Goal: Information Seeking & Learning: Learn about a topic

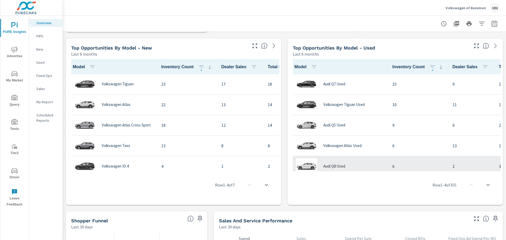
scroll to position [342, 0]
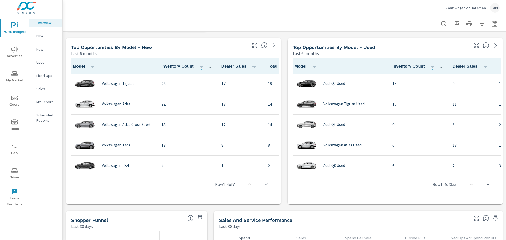
drag, startPoint x: 200, startPoint y: 169, endPoint x: 256, endPoint y: 168, distance: 55.8
click at [256, 168] on div "Model Inventory Count Dealer Sales Total Market Sales Market Share Volkswagen T…" at bounding box center [173, 130] width 211 height 144
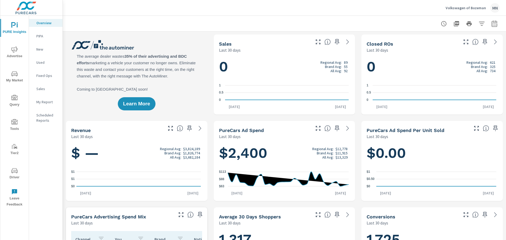
scroll to position [0, 0]
drag, startPoint x: 445, startPoint y: 8, endPoint x: 481, endPoint y: 8, distance: 36.1
click at [481, 8] on div "Volkswagen of Bozeman MN" at bounding box center [284, 8] width 430 height 16
click at [13, 50] on icon "nav menu" at bounding box center [14, 49] width 6 height 6
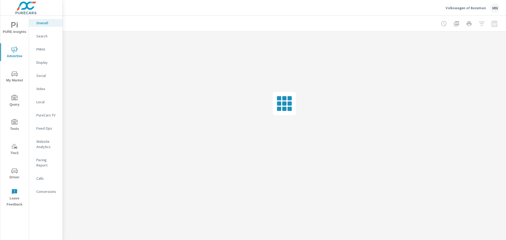
click at [42, 36] on p "Search" at bounding box center [47, 35] width 22 height 5
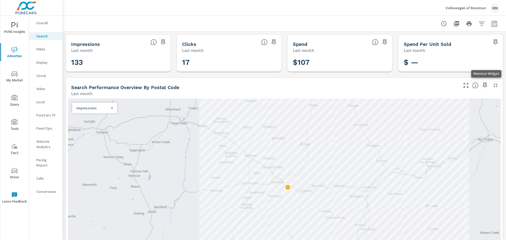
click at [493, 86] on icon "button" at bounding box center [495, 85] width 4 height 4
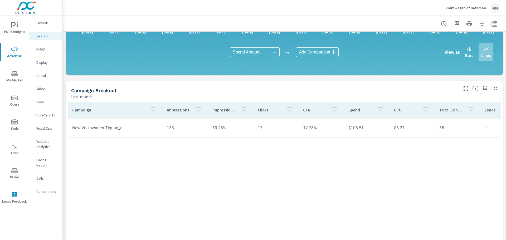
scroll to position [180, 0]
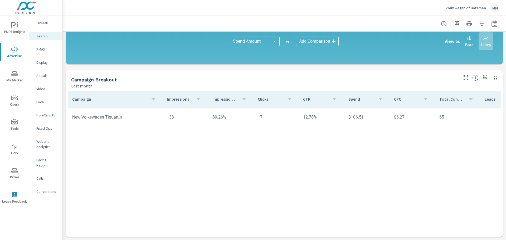
click at [493, 23] on button "button" at bounding box center [494, 23] width 11 height 11
select select "Last month"
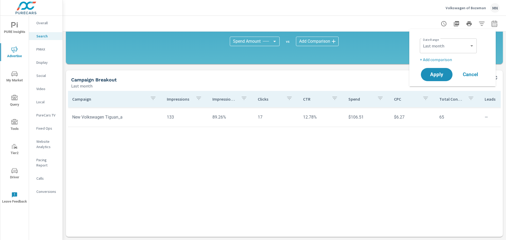
click at [473, 74] on span "Cancel" at bounding box center [470, 74] width 21 height 5
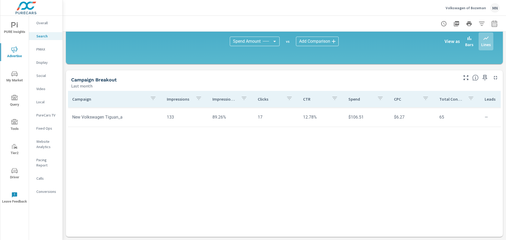
drag, startPoint x: 101, startPoint y: 79, endPoint x: 76, endPoint y: 79, distance: 25.3
click at [76, 79] on div "Campaign Breakout" at bounding box center [264, 80] width 386 height 6
drag, startPoint x: 172, startPoint y: 117, endPoint x: 166, endPoint y: 117, distance: 6.6
click at [166, 117] on td "133" at bounding box center [185, 116] width 45 height 13
drag, startPoint x: 301, startPoint y: 118, endPoint x: 317, endPoint y: 118, distance: 15.3
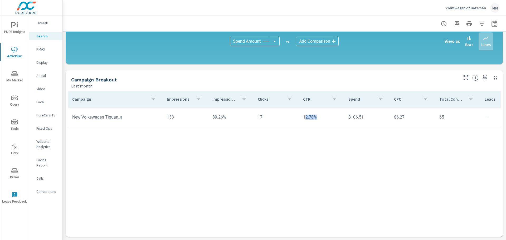
click at [317, 118] on td "12.78%" at bounding box center [321, 116] width 45 height 13
click at [424, 144] on div "Campaign Impressions Impression Share Clicks CTR Spend CPC Total Conversions Le…" at bounding box center [284, 159] width 432 height 136
drag, startPoint x: 442, startPoint y: 117, endPoint x: 250, endPoint y: 117, distance: 192.0
click at [250, 117] on tr "New Volkswagen Tiguan_a 133 89.26% 17 12.78% $106.51 $6.27 65 — — $1.64 382% 10…" at bounding box center [410, 117] width 685 height 20
click at [327, 150] on div "Campaign Impressions Impression Share Clicks CTR Spend CPC Total Conversions Le…" at bounding box center [284, 159] width 432 height 136
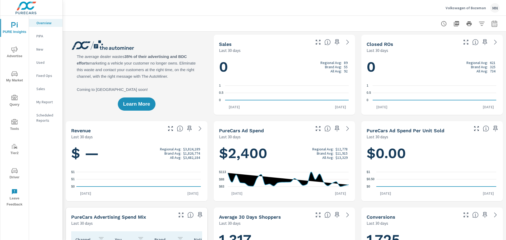
scroll to position [0, 0]
click at [12, 84] on button "My Market" at bounding box center [14, 76] width 28 height 18
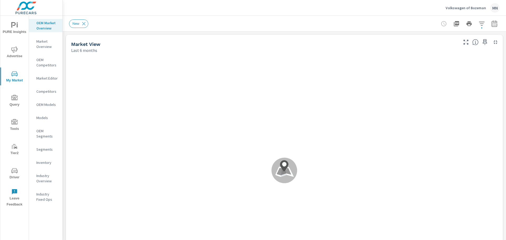
scroll to position [0, 0]
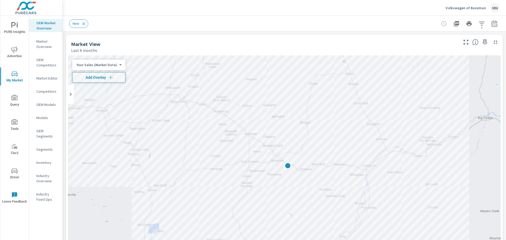
click at [35, 43] on div "Market Overview" at bounding box center [45, 43] width 33 height 13
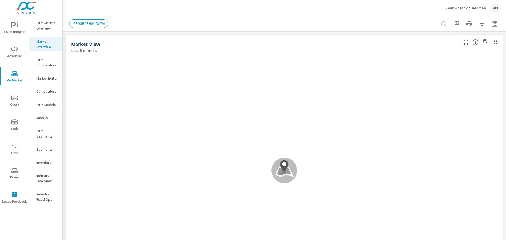
scroll to position [0, 0]
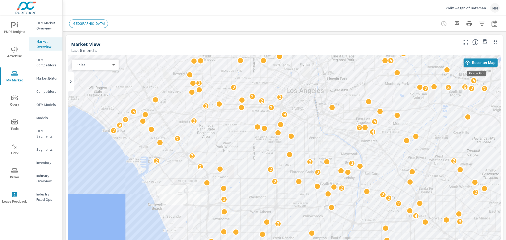
click at [480, 62] on span "Recenter Map" at bounding box center [480, 62] width 30 height 5
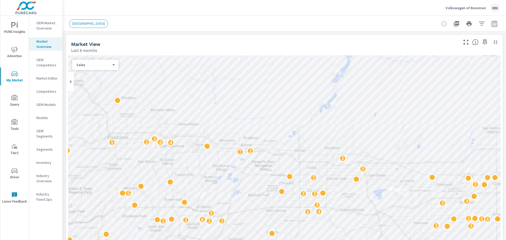
click at [102, 66] on p "Sales" at bounding box center [93, 64] width 34 height 5
click at [102, 66] on li "Sales" at bounding box center [93, 65] width 42 height 8
click at [44, 22] on p "OEM Market Overview" at bounding box center [47, 25] width 22 height 11
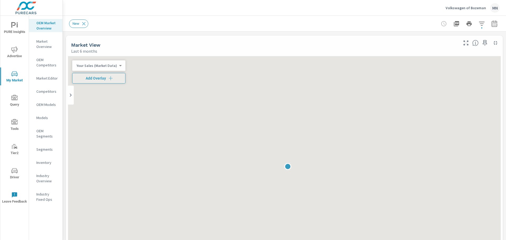
scroll to position [0, 0]
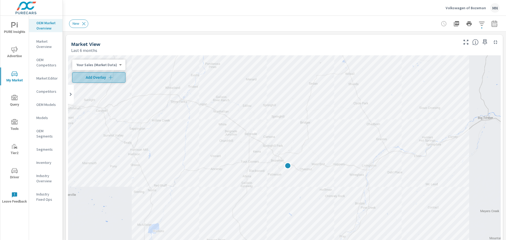
click at [111, 76] on icon "button" at bounding box center [110, 77] width 5 height 5
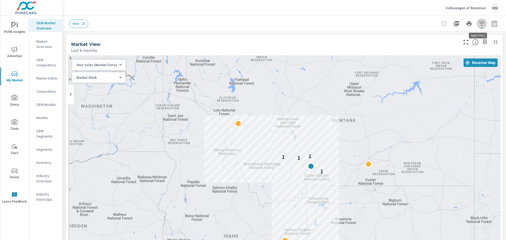
click at [479, 22] on icon "button" at bounding box center [482, 24] width 6 height 4
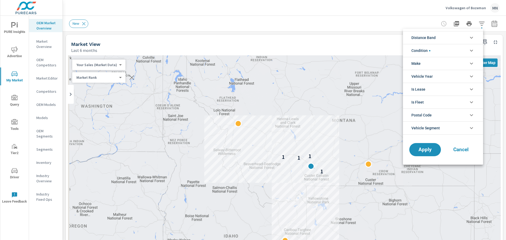
click at [469, 37] on icon "filter options" at bounding box center [471, 38] width 6 height 6
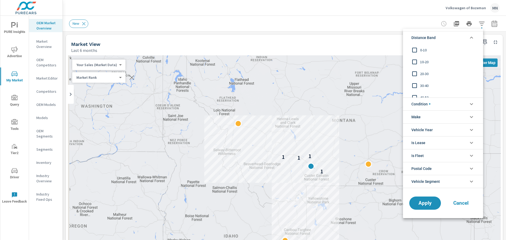
click at [416, 48] on input "filter options" at bounding box center [414, 50] width 11 height 11
click at [415, 62] on input "filter options" at bounding box center [414, 61] width 11 height 11
click at [415, 72] on input "filter options" at bounding box center [414, 73] width 11 height 11
click at [425, 200] on span "Apply" at bounding box center [425, 202] width 22 height 5
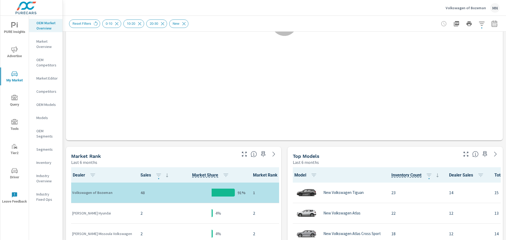
scroll to position [21, 0]
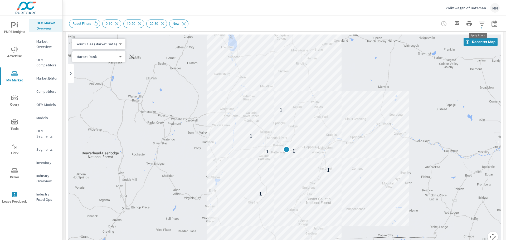
click at [478, 24] on icon "button" at bounding box center [481, 24] width 6 height 6
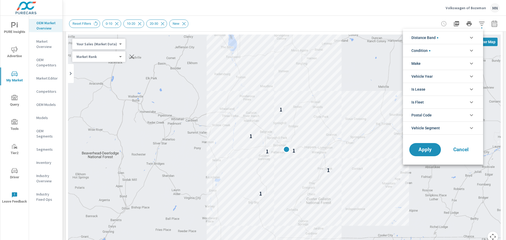
click at [470, 65] on icon "filter options" at bounding box center [471, 63] width 6 height 6
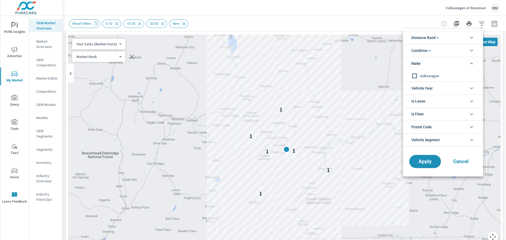
click at [470, 65] on icon "filter options" at bounding box center [471, 63] width 6 height 6
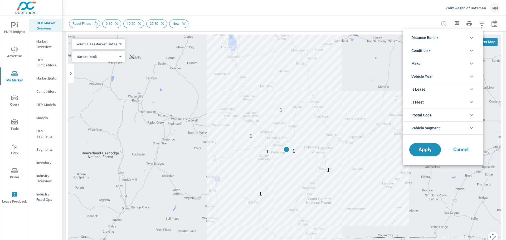
click at [467, 154] on button "Cancel" at bounding box center [461, 149] width 32 height 13
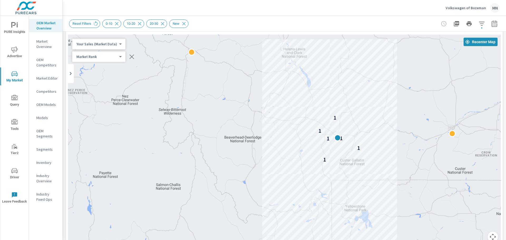
click at [40, 63] on p "OEM Competitors" at bounding box center [47, 62] width 22 height 11
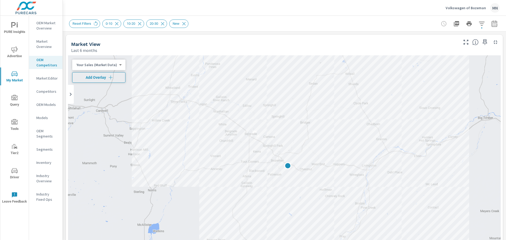
click at [105, 75] on span "Add Overlay" at bounding box center [99, 77] width 48 height 5
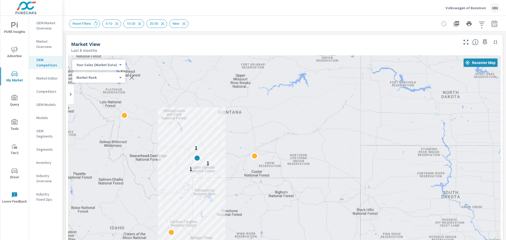
click at [147, 50] on div "Last 6 months" at bounding box center [264, 50] width 386 height 6
click at [475, 64] on span "Recenter Map" at bounding box center [480, 62] width 30 height 5
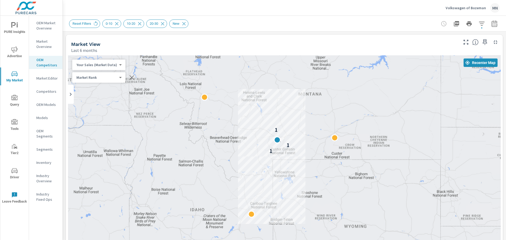
drag, startPoint x: 288, startPoint y: 171, endPoint x: 278, endPoint y: 145, distance: 28.9
click at [43, 91] on p "Competitors" at bounding box center [47, 91] width 22 height 5
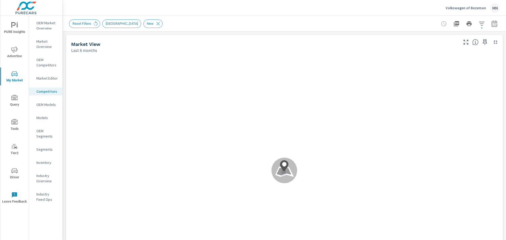
scroll to position [0, 0]
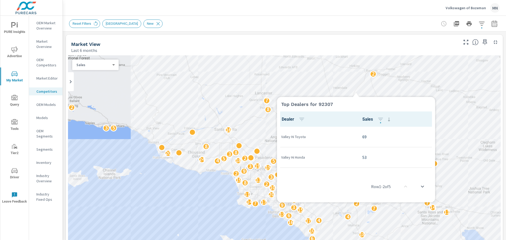
scroll to position [0, 0]
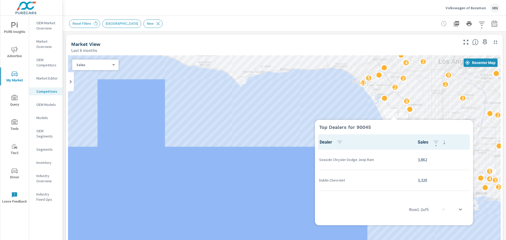
scroll to position [0, 0]
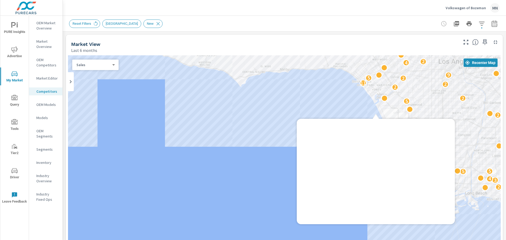
drag, startPoint x: 394, startPoint y: 114, endPoint x: 376, endPoint y: 112, distance: 18.2
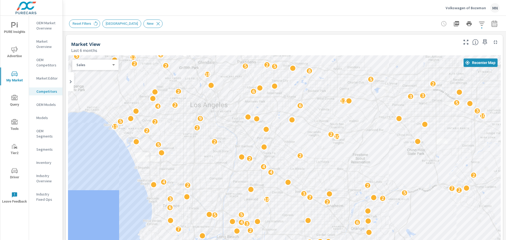
drag, startPoint x: 344, startPoint y: 109, endPoint x: 95, endPoint y: 152, distance: 252.9
click at [95, 152] on div "6 14 4 10 2 2 16 3 2 3 6 2 3 2 7 4 10 5 2 2 5 2 2 7 3 6 4 5 5 6 2 18 3 2 7 3 5 …" at bounding box center [284, 162] width 432 height 214
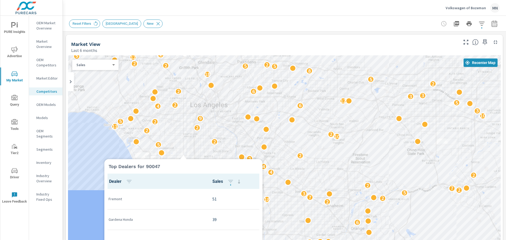
scroll to position [0, 0]
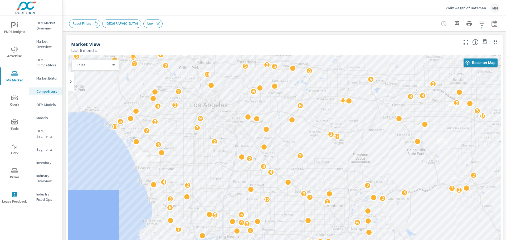
click at [477, 60] on span "Recenter Map" at bounding box center [480, 62] width 30 height 5
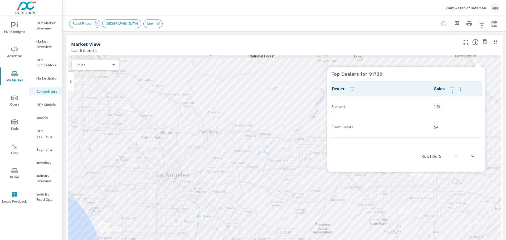
scroll to position [0, 0]
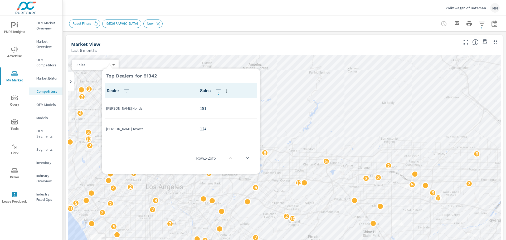
click at [110, 63] on icon at bounding box center [109, 65] width 6 height 6
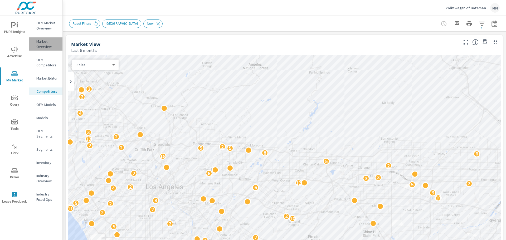
click at [44, 42] on p "Market Overview" at bounding box center [47, 44] width 22 height 11
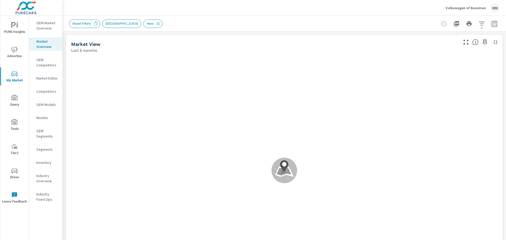
scroll to position [0, 0]
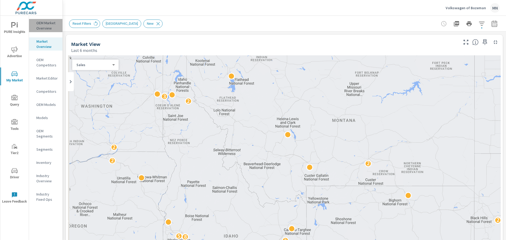
click at [45, 28] on p "OEM Market Overview" at bounding box center [47, 25] width 22 height 11
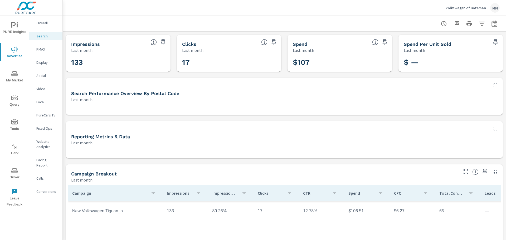
click at [50, 117] on p "PureCars TV" at bounding box center [47, 114] width 22 height 5
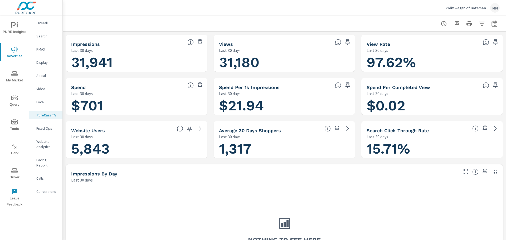
scroll to position [0, 0]
click at [493, 171] on icon "button" at bounding box center [495, 172] width 4 height 4
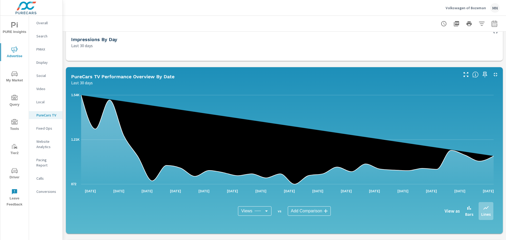
scroll to position [132, 0]
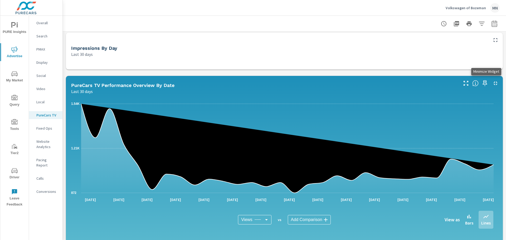
click at [492, 84] on icon "button" at bounding box center [495, 83] width 6 height 6
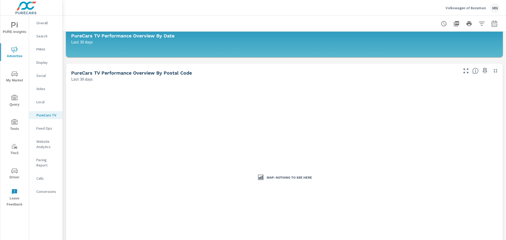
scroll to position [184, 0]
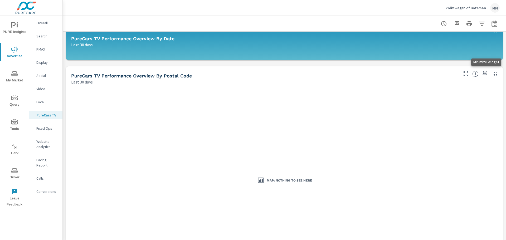
click at [492, 75] on icon "button" at bounding box center [495, 74] width 6 height 6
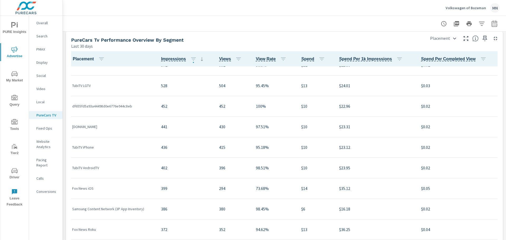
scroll to position [263, 0]
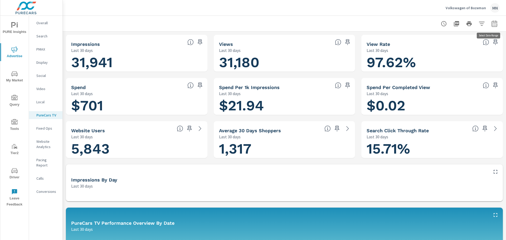
click at [491, 24] on icon "button" at bounding box center [494, 23] width 6 height 6
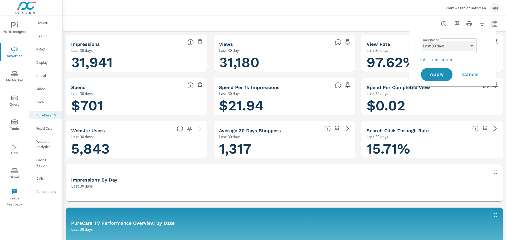
click at [463, 45] on select "Custom Yesterday Last week Last 7 days Last 14 days Last 30 days Last 45 days L…" at bounding box center [448, 46] width 53 height 11
click at [422, 41] on select "Custom [DATE] Last week Last 7 days Last 14 days Last 30 days Last 45 days Last…" at bounding box center [448, 46] width 53 height 11
select select "Last month"
click at [443, 81] on button "Apply" at bounding box center [436, 75] width 33 height 14
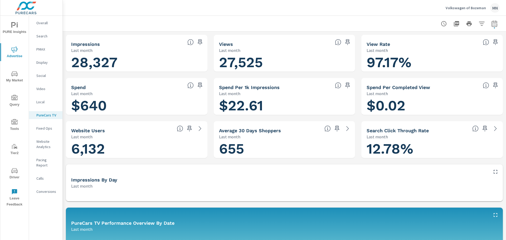
scroll to position [267, 0]
drag, startPoint x: 244, startPoint y: 149, endPoint x: 218, endPoint y: 147, distance: 26.6
click at [219, 147] on h1 "655" at bounding box center [284, 149] width 131 height 18
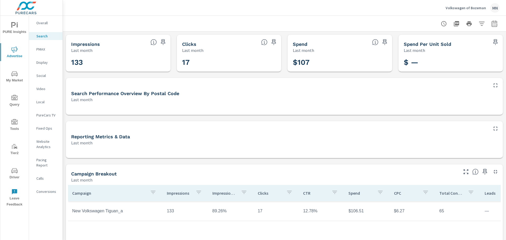
click at [43, 73] on p "Social" at bounding box center [47, 75] width 22 height 5
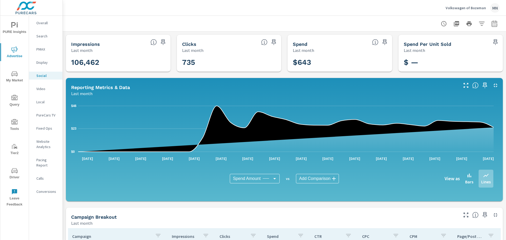
click at [492, 85] on icon "button" at bounding box center [495, 85] width 6 height 6
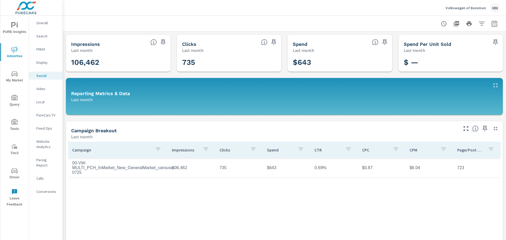
scroll to position [51, 0]
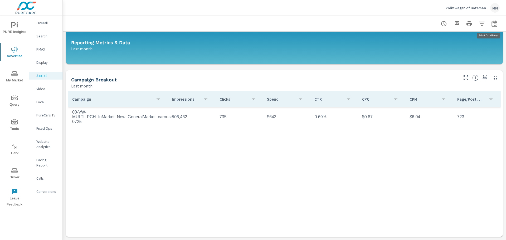
click at [492, 24] on icon "button" at bounding box center [493, 24] width 3 height 2
select select "Last month"
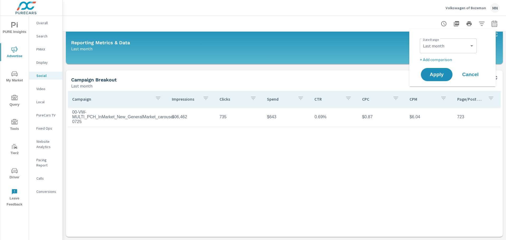
click at [492, 24] on icon "button" at bounding box center [493, 24] width 3 height 2
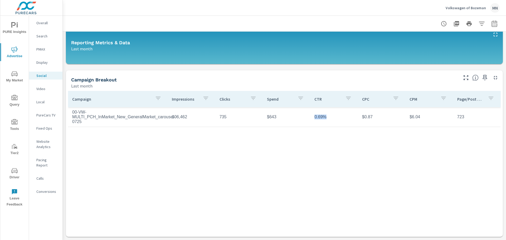
drag, startPoint x: 322, startPoint y: 117, endPoint x: 311, endPoint y: 119, distance: 11.1
click at [311, 119] on td "0.69%" at bounding box center [333, 116] width 47 height 13
click at [344, 120] on td "0.69%" at bounding box center [333, 116] width 47 height 13
drag, startPoint x: 370, startPoint y: 116, endPoint x: 357, endPoint y: 117, distance: 13.4
click at [358, 117] on td "$0.87" at bounding box center [381, 116] width 47 height 13
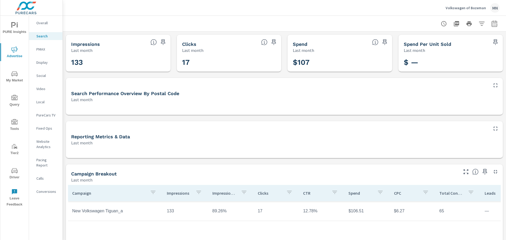
click at [42, 62] on p "Display" at bounding box center [47, 62] width 22 height 5
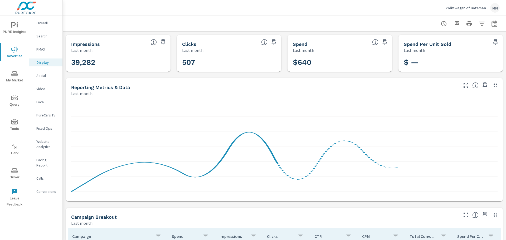
click at [493, 84] on icon "button" at bounding box center [495, 85] width 4 height 4
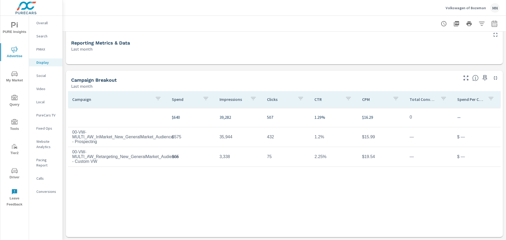
scroll to position [51, 0]
click at [491, 25] on icon "button" at bounding box center [494, 24] width 6 height 6
select select "Last month"
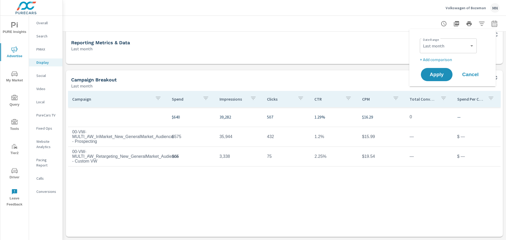
click at [468, 74] on span "Cancel" at bounding box center [470, 74] width 21 height 5
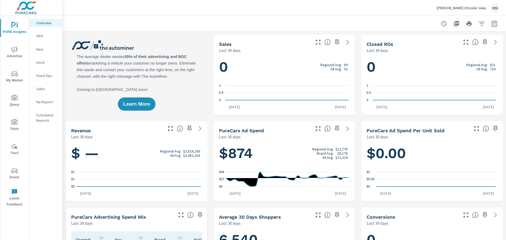
click at [14, 52] on icon "nav menu" at bounding box center [14, 49] width 6 height 6
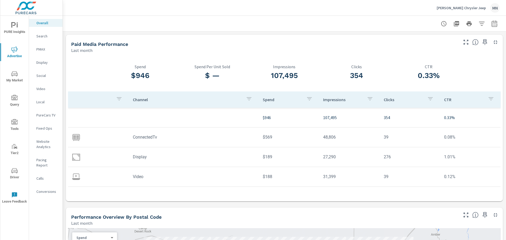
click at [43, 35] on p "Search" at bounding box center [47, 35] width 22 height 5
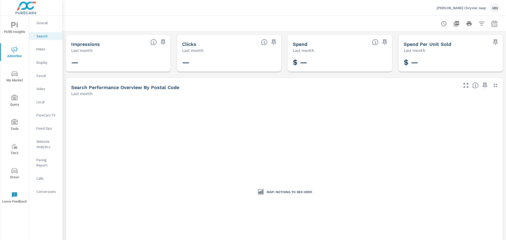
click at [43, 49] on p "PMAX" at bounding box center [47, 49] width 22 height 5
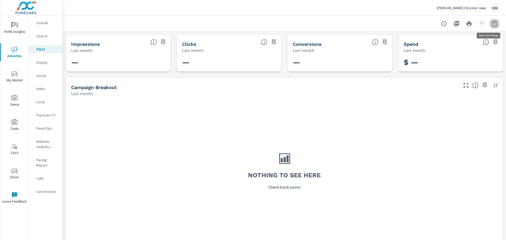
click at [491, 26] on icon "button" at bounding box center [494, 24] width 6 height 6
select select "Last month"
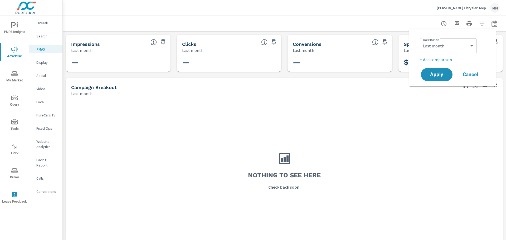
click at [183, 18] on div at bounding box center [284, 24] width 430 height 16
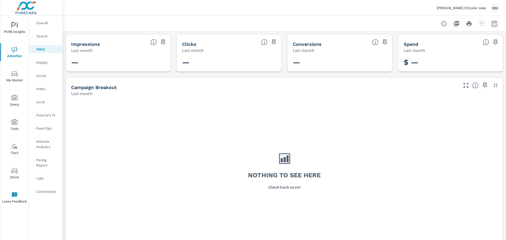
click at [47, 62] on p "Display" at bounding box center [47, 62] width 22 height 5
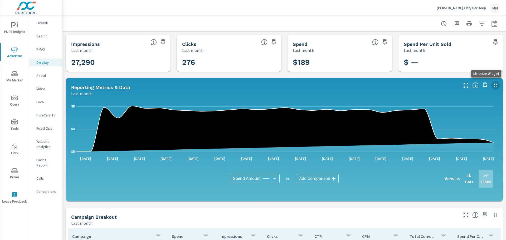
click at [493, 85] on icon "button" at bounding box center [495, 85] width 4 height 4
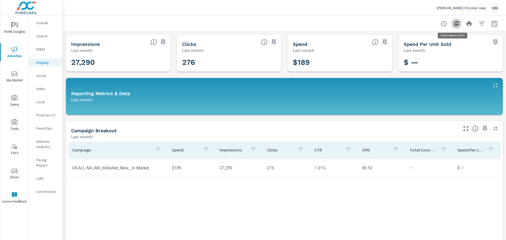
click at [454, 23] on icon "button" at bounding box center [456, 23] width 5 height 5
click at [46, 21] on p "Overall" at bounding box center [47, 22] width 22 height 5
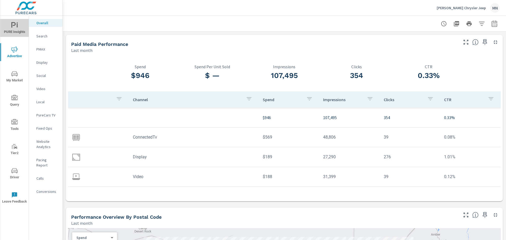
click at [11, 28] on span "PURE Insights" at bounding box center [14, 28] width 25 height 13
click at [42, 74] on p "Social" at bounding box center [47, 75] width 22 height 5
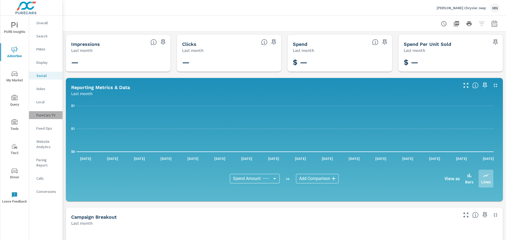
click at [39, 113] on p "PureCars TV" at bounding box center [47, 114] width 22 height 5
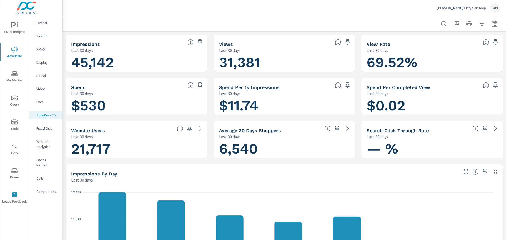
click at [494, 24] on button "button" at bounding box center [494, 23] width 11 height 11
click at [477, 47] on div "Date Range Custom Yesterday Last week Last 7 days Last 14 days Last 30 days Las…" at bounding box center [453, 45] width 67 height 18
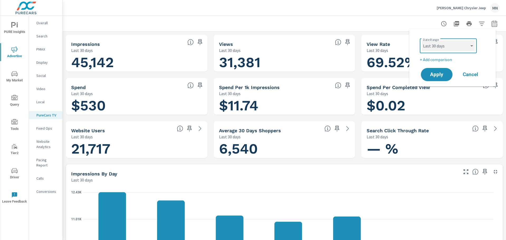
click at [474, 47] on select "Custom Yesterday Last week Last 7 days Last 14 days Last 30 days Last 45 days L…" at bounding box center [448, 46] width 53 height 11
click at [422, 41] on select "Custom Yesterday Last week Last 7 days Last 14 days Last 30 days Last 45 days L…" at bounding box center [448, 46] width 53 height 11
select select "Last month"
click at [438, 74] on span "Apply" at bounding box center [437, 74] width 22 height 5
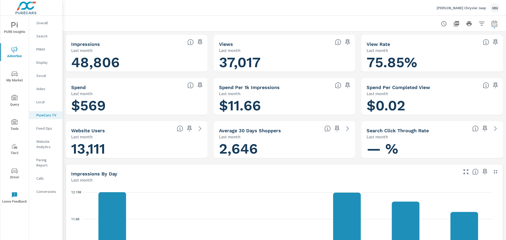
scroll to position [0, 0]
click at [492, 170] on icon "button" at bounding box center [495, 172] width 6 height 6
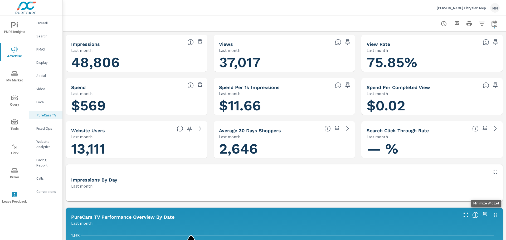
click at [492, 213] on icon "button" at bounding box center [495, 215] width 6 height 6
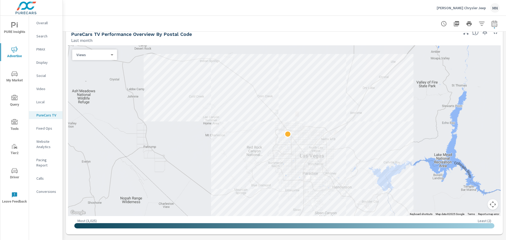
scroll to position [237, 0]
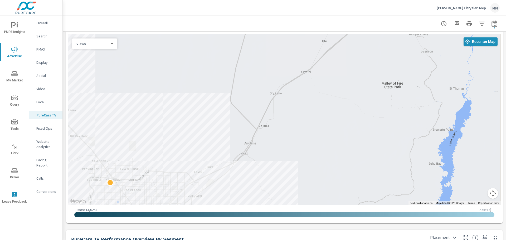
click at [475, 41] on span "Recenter Map" at bounding box center [480, 41] width 30 height 5
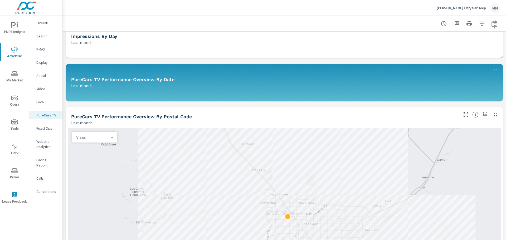
scroll to position [142, 0]
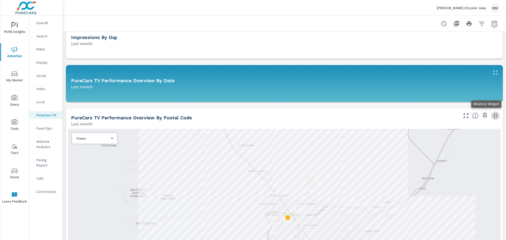
click at [493, 115] on icon "button" at bounding box center [495, 116] width 4 height 4
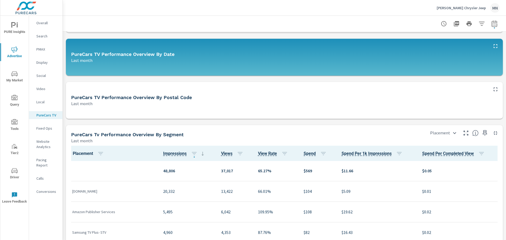
scroll to position [301, 0]
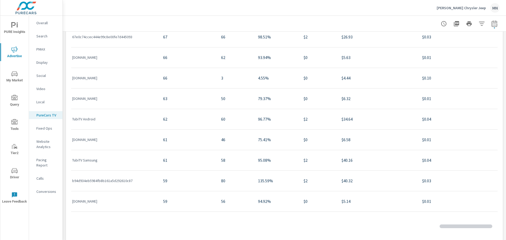
scroll to position [527, 0]
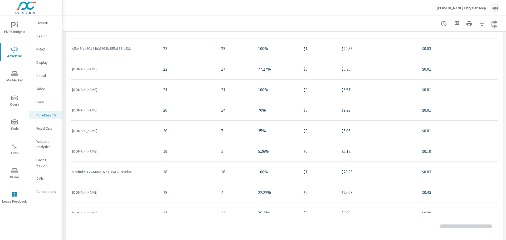
scroll to position [1422, 0]
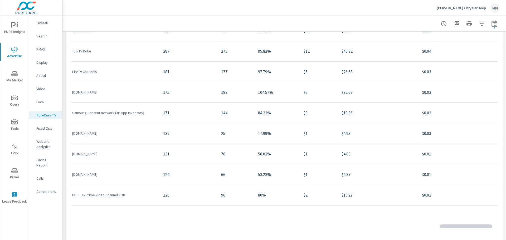
scroll to position [233, 0]
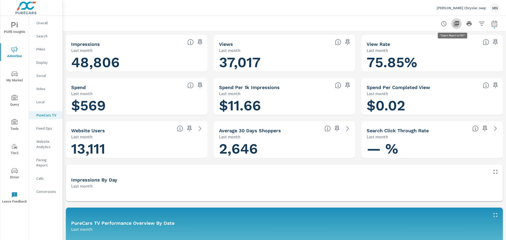
click at [454, 24] on icon "button" at bounding box center [456, 23] width 5 height 5
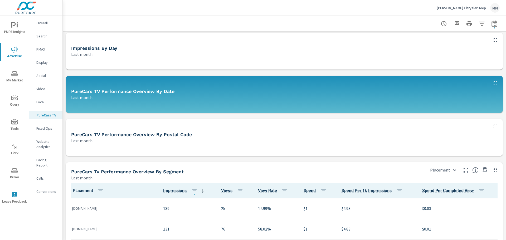
scroll to position [338, 0]
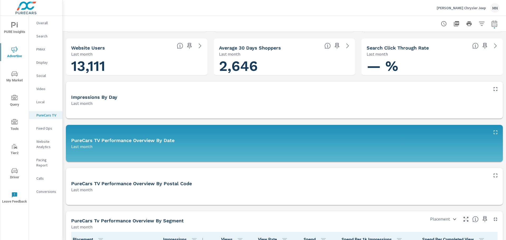
scroll to position [81, 0]
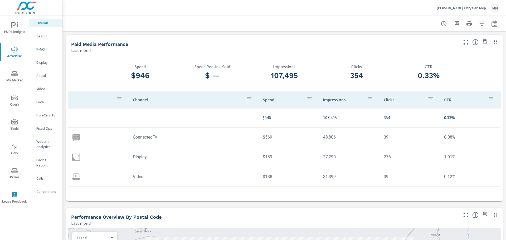
click at [43, 87] on p "Video" at bounding box center [47, 88] width 22 height 5
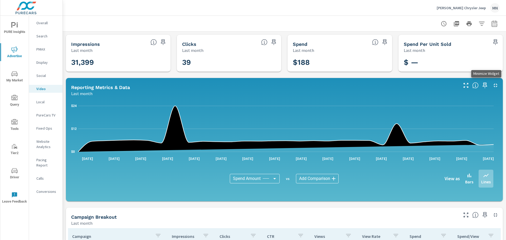
click at [492, 86] on icon "button" at bounding box center [495, 85] width 6 height 6
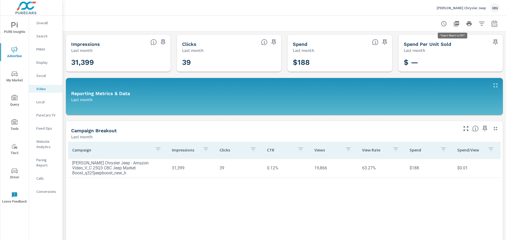
click at [454, 24] on icon "button" at bounding box center [456, 23] width 5 height 5
